Goal: Task Accomplishment & Management: Use online tool/utility

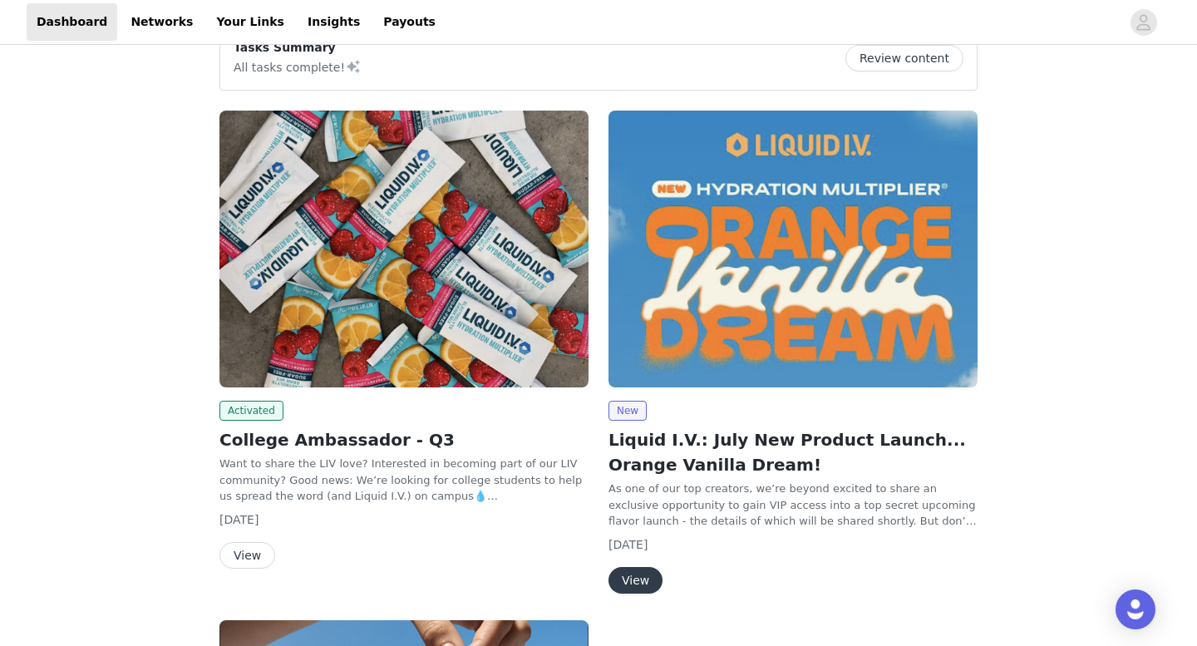
scroll to position [189, 0]
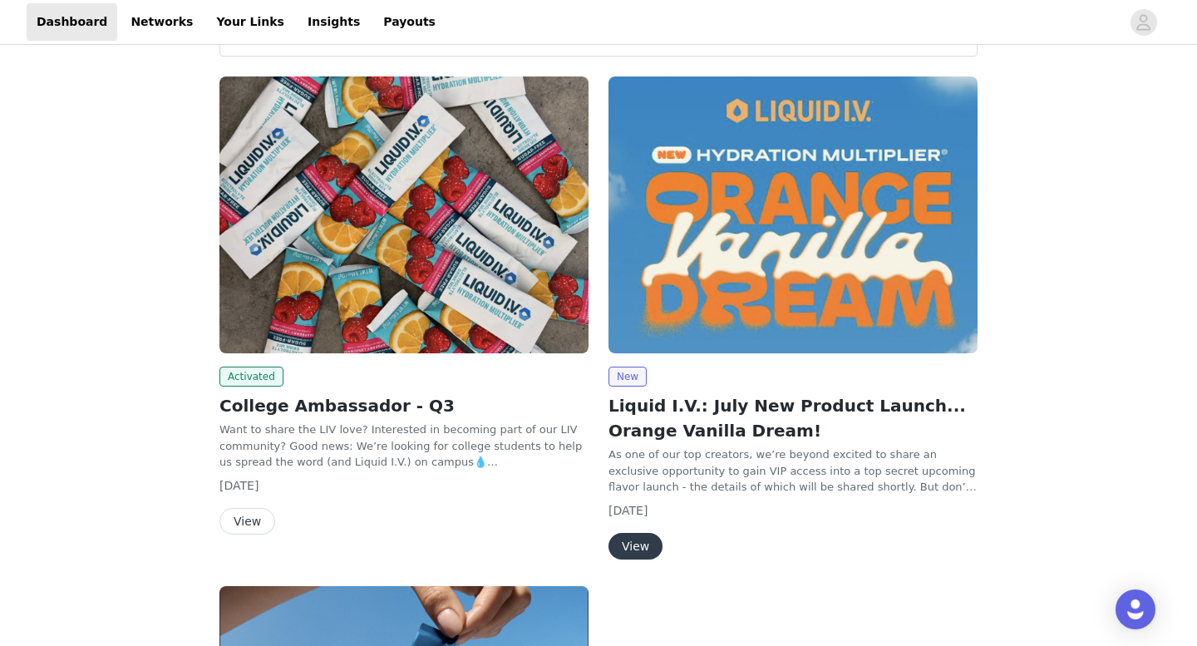
click at [255, 522] on button "View" at bounding box center [248, 521] width 56 height 27
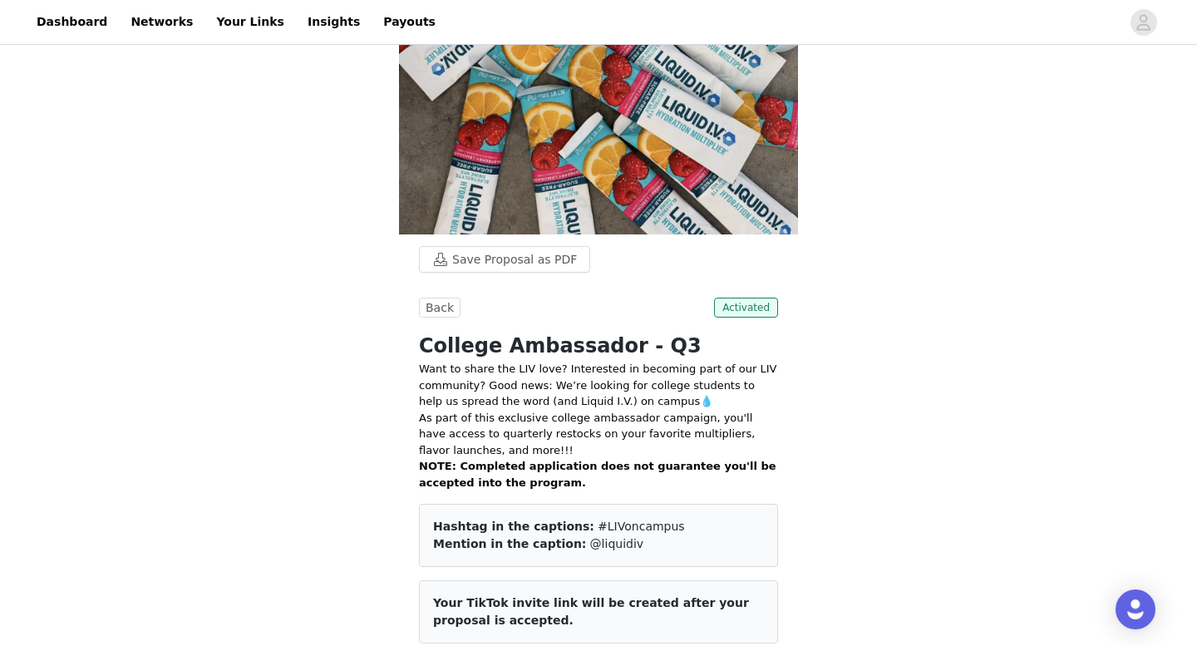
scroll to position [247, 0]
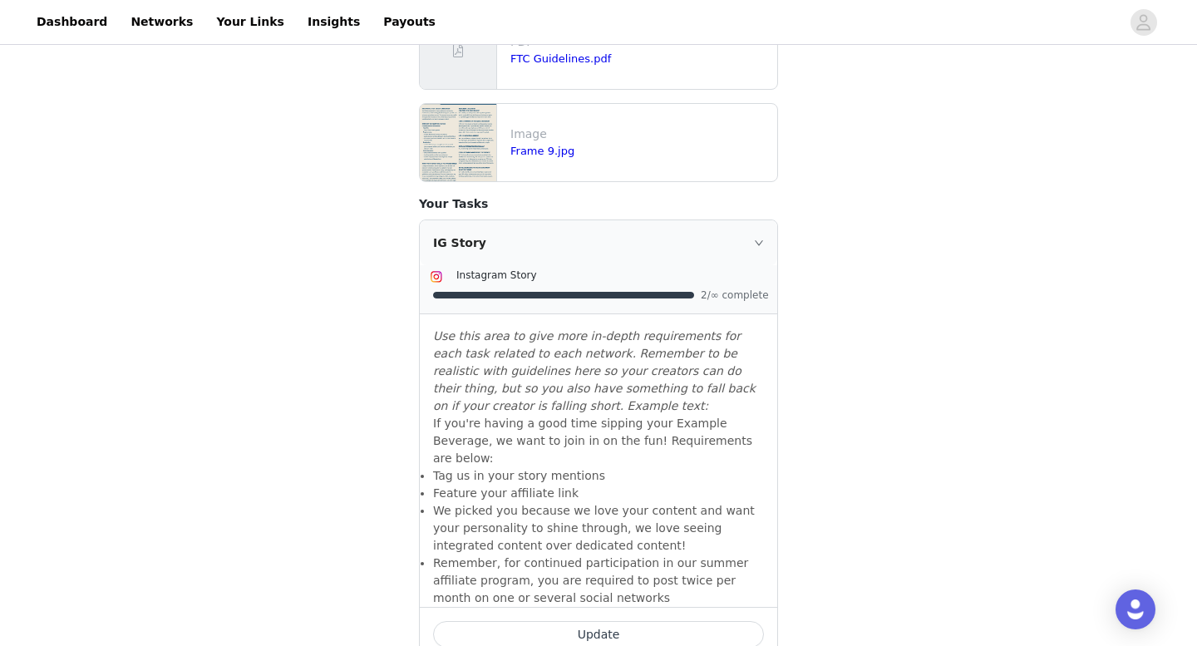
scroll to position [636, 0]
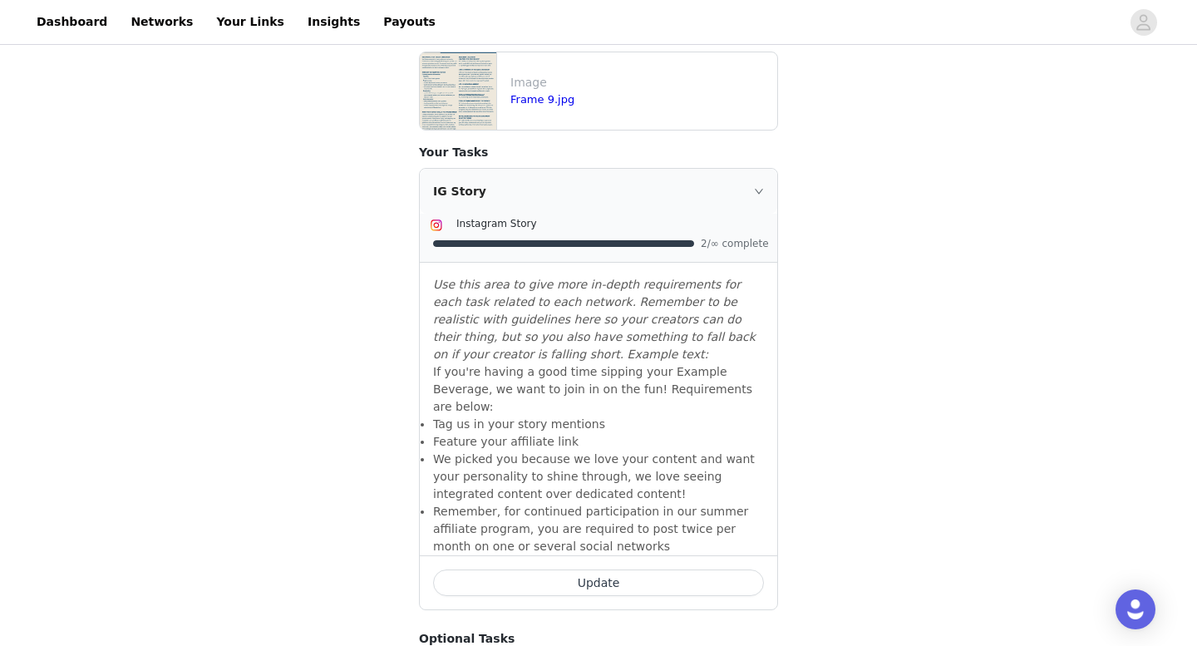
click at [600, 570] on button "Update" at bounding box center [598, 583] width 331 height 27
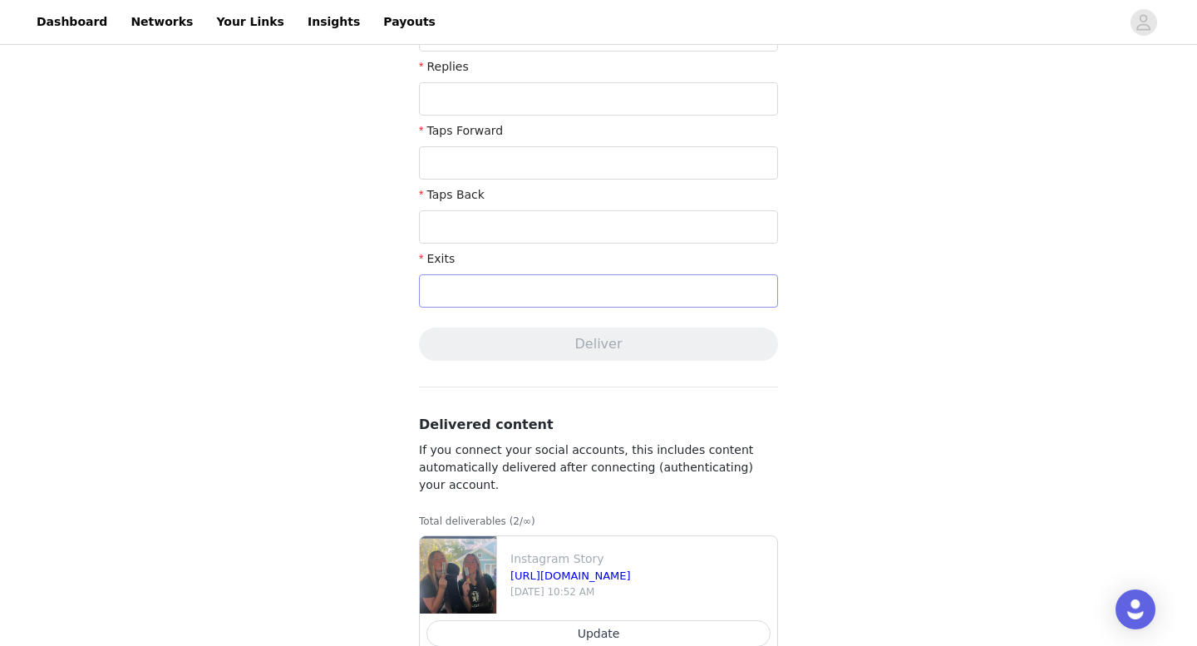
scroll to position [721, 0]
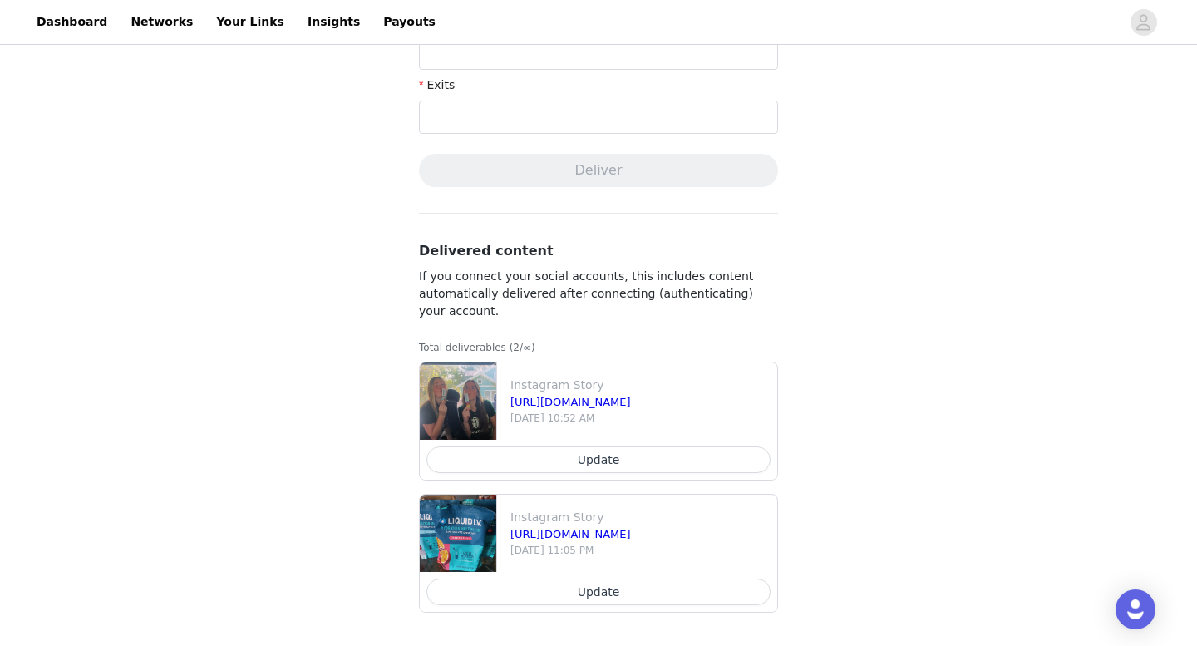
click at [566, 453] on button "Update" at bounding box center [599, 460] width 344 height 27
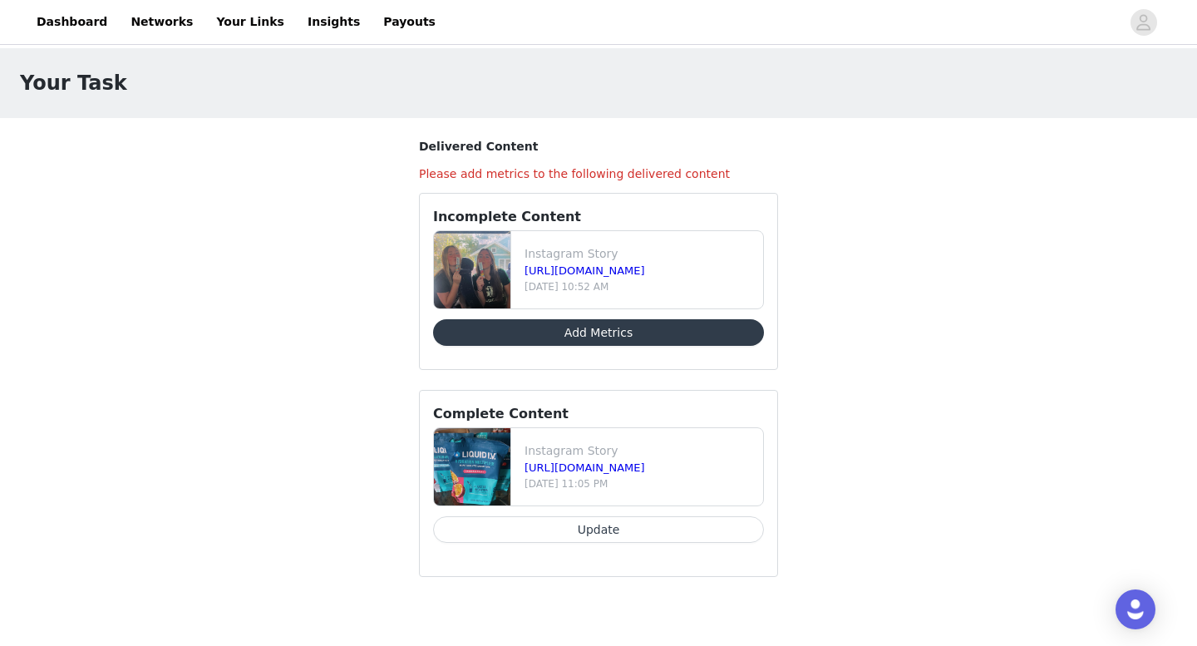
click at [610, 331] on button "Add Metrics" at bounding box center [598, 332] width 331 height 27
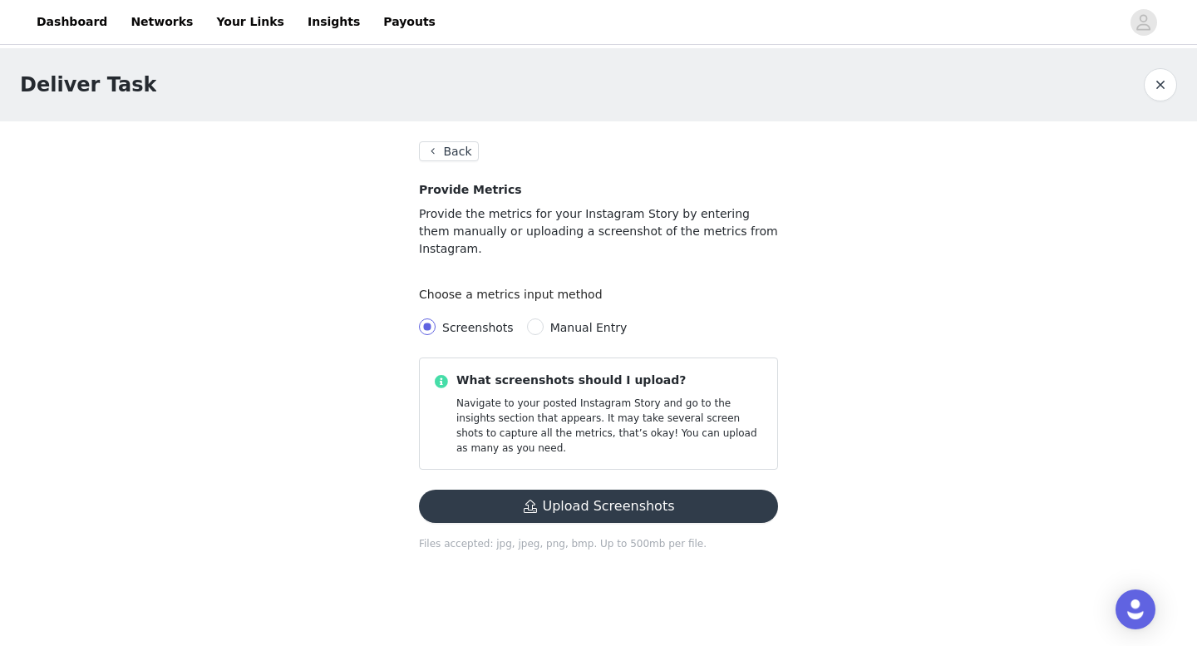
click at [544, 321] on span "Manual Entry" at bounding box center [589, 327] width 91 height 13
click at [540, 318] on input "Manual Entry" at bounding box center [535, 326] width 17 height 17
radio input "true"
radio input "false"
radio input "true"
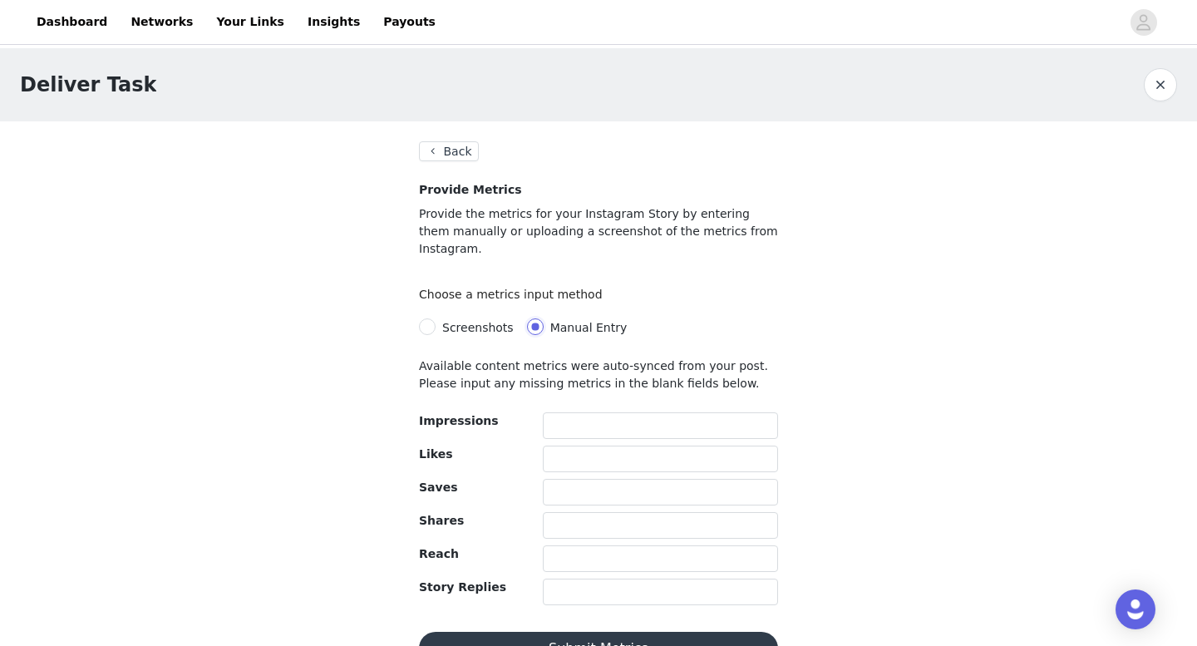
scroll to position [22, 0]
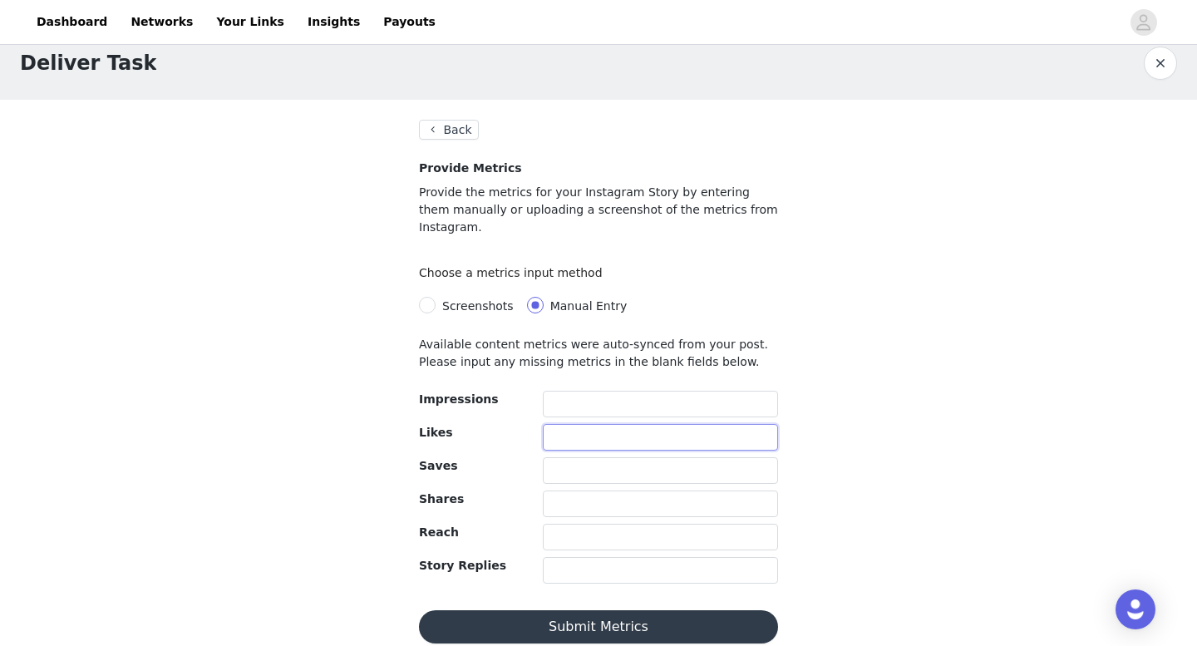
click at [581, 424] on input "text" at bounding box center [660, 437] width 235 height 27
type input "3"
click at [560, 491] on input "text" at bounding box center [660, 504] width 235 height 27
click at [562, 557] on input "text" at bounding box center [660, 570] width 235 height 27
click at [560, 524] on input "text" at bounding box center [660, 537] width 235 height 27
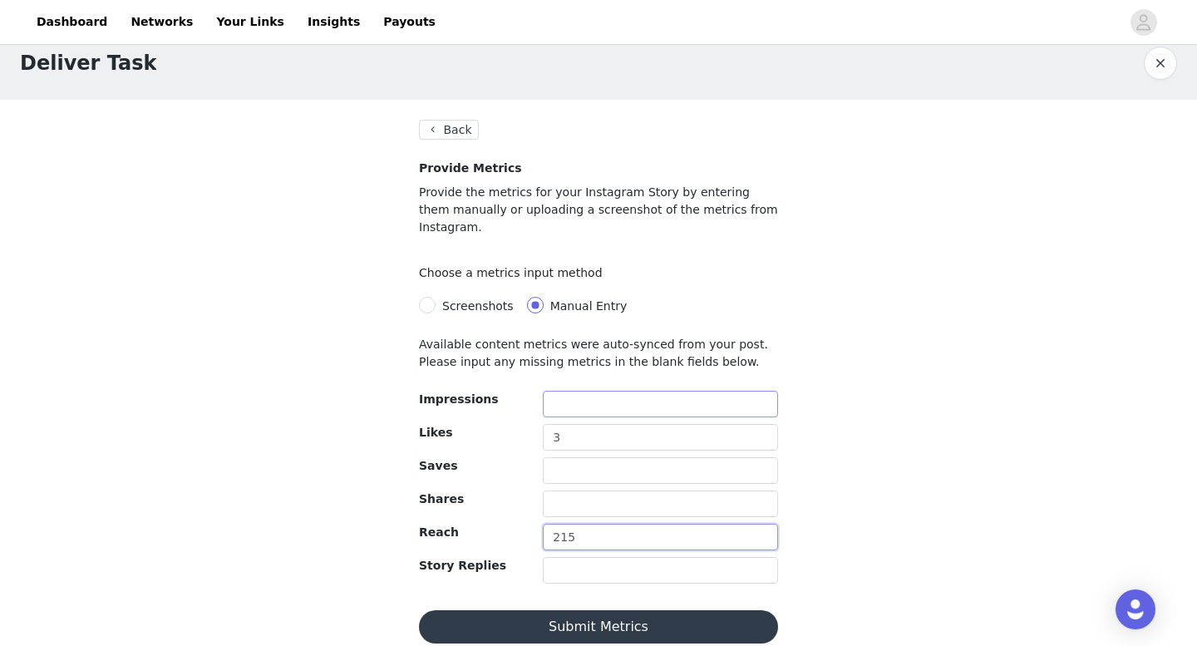
type input "215"
click at [580, 391] on input "text" at bounding box center [660, 404] width 235 height 27
type input "272"
click at [589, 610] on button "Submit Metrics" at bounding box center [598, 626] width 359 height 33
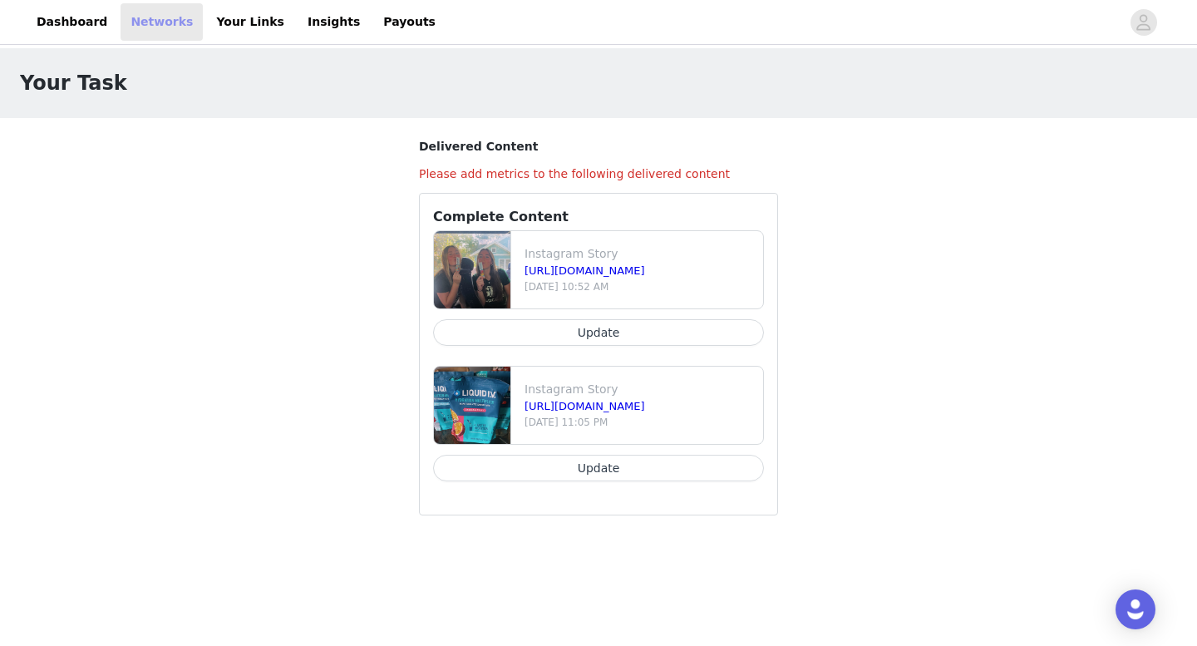
click at [145, 27] on link "Networks" at bounding box center [162, 21] width 82 height 37
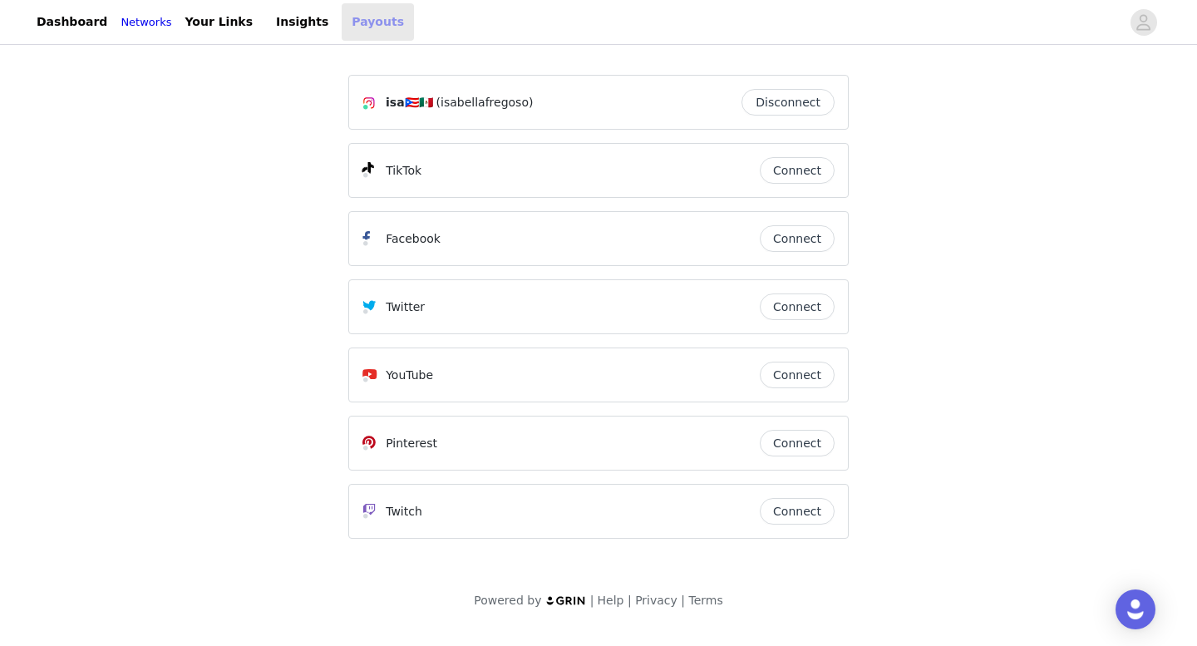
click at [363, 33] on link "Payouts" at bounding box center [378, 21] width 72 height 37
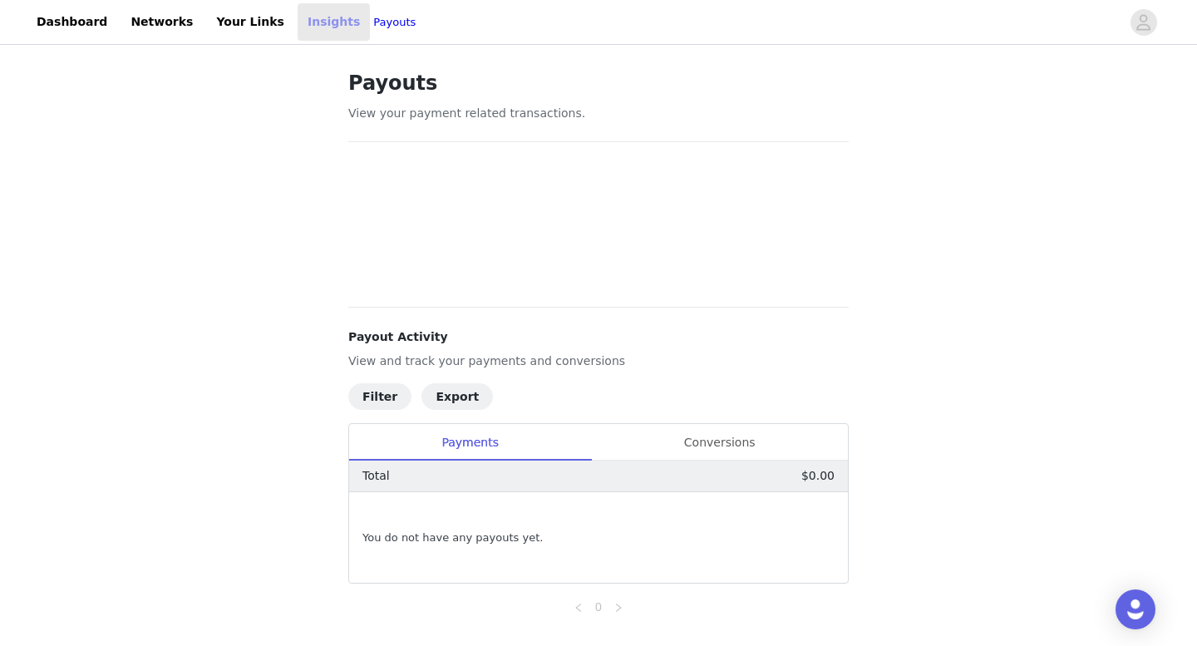
click at [301, 36] on link "Insights" at bounding box center [334, 21] width 72 height 37
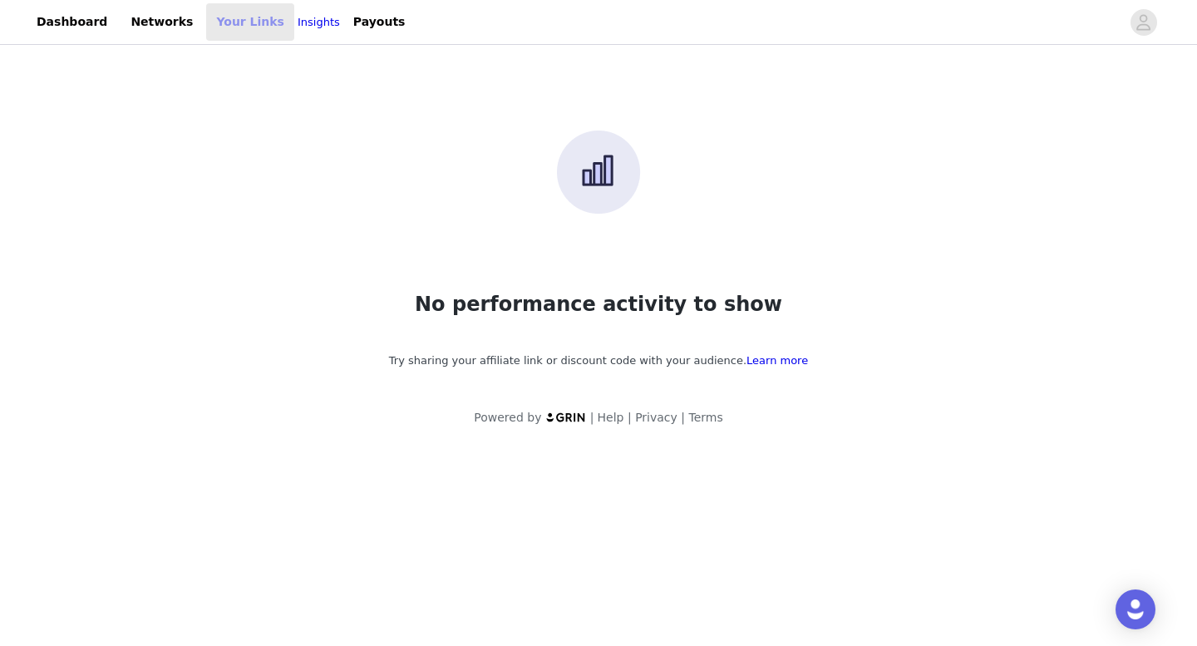
click at [245, 35] on link "Your Links" at bounding box center [250, 21] width 88 height 37
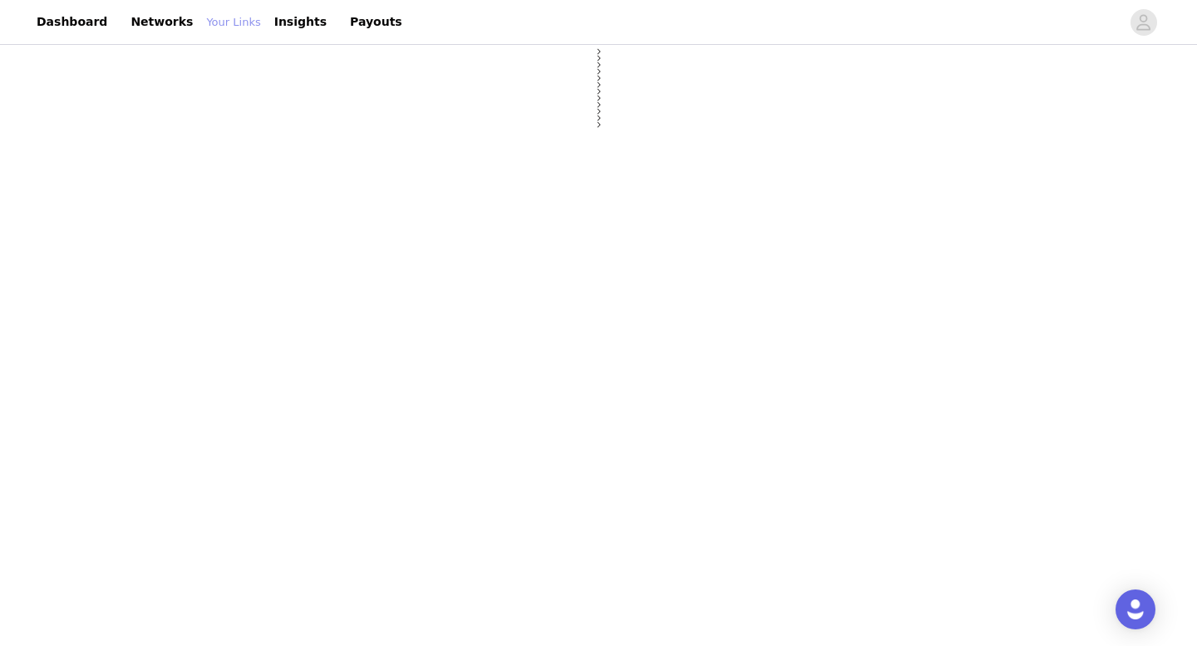
select select "12"
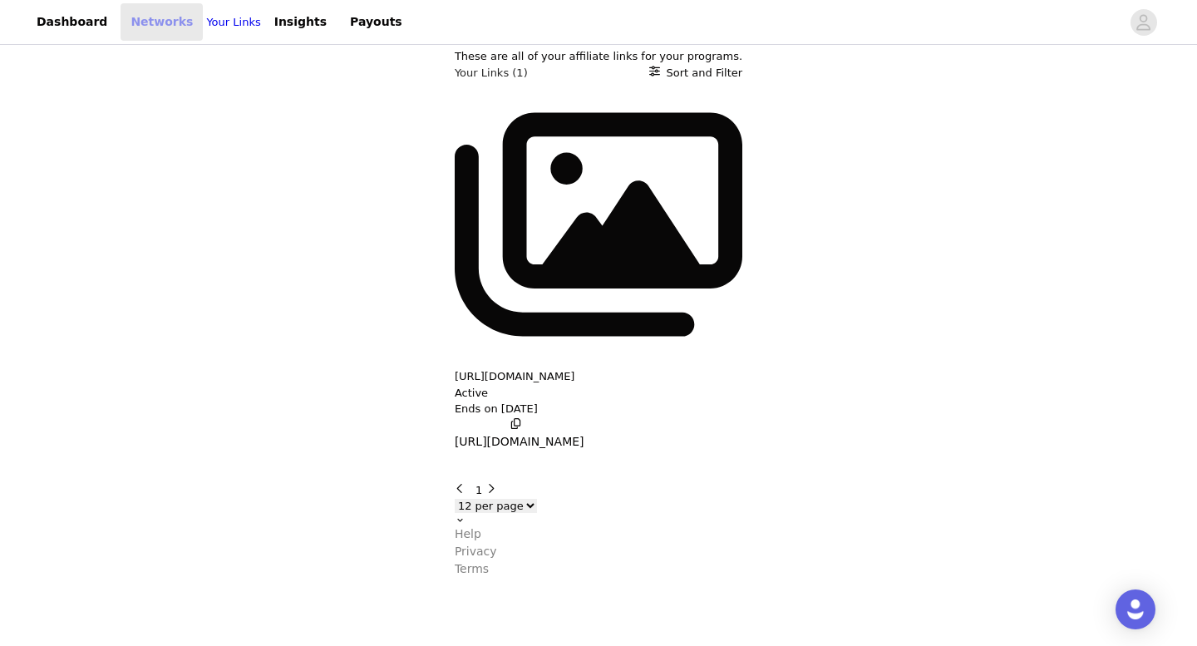
click at [167, 27] on link "Networks" at bounding box center [162, 21] width 82 height 37
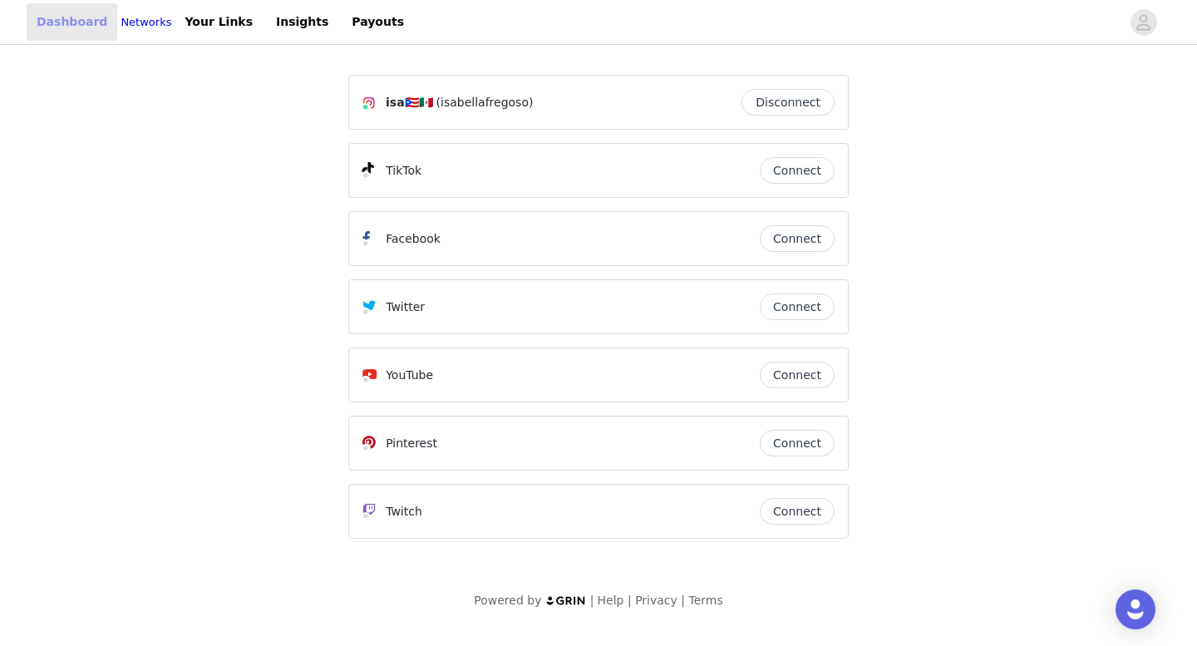
click at [52, 27] on link "Dashboard" at bounding box center [72, 21] width 91 height 37
